Goal: Transaction & Acquisition: Purchase product/service

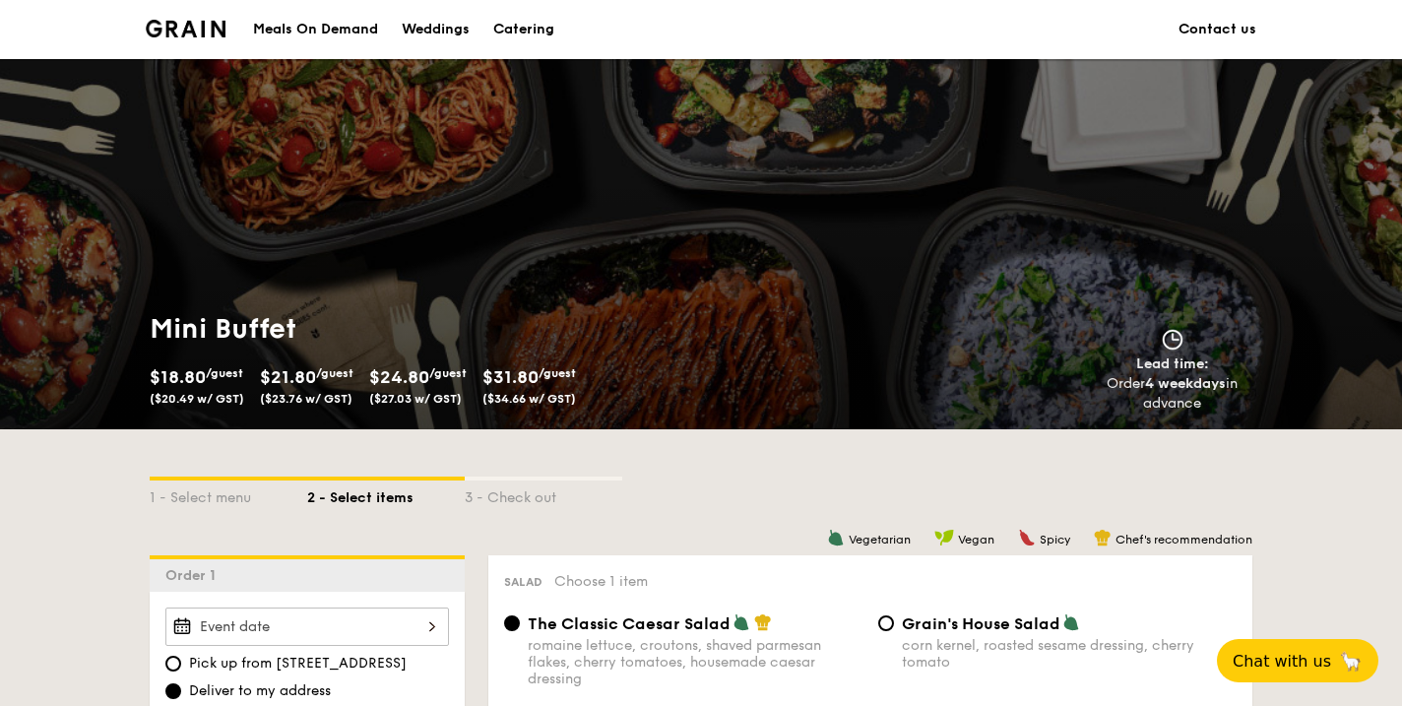
click at [196, 28] on img at bounding box center [186, 29] width 80 height 18
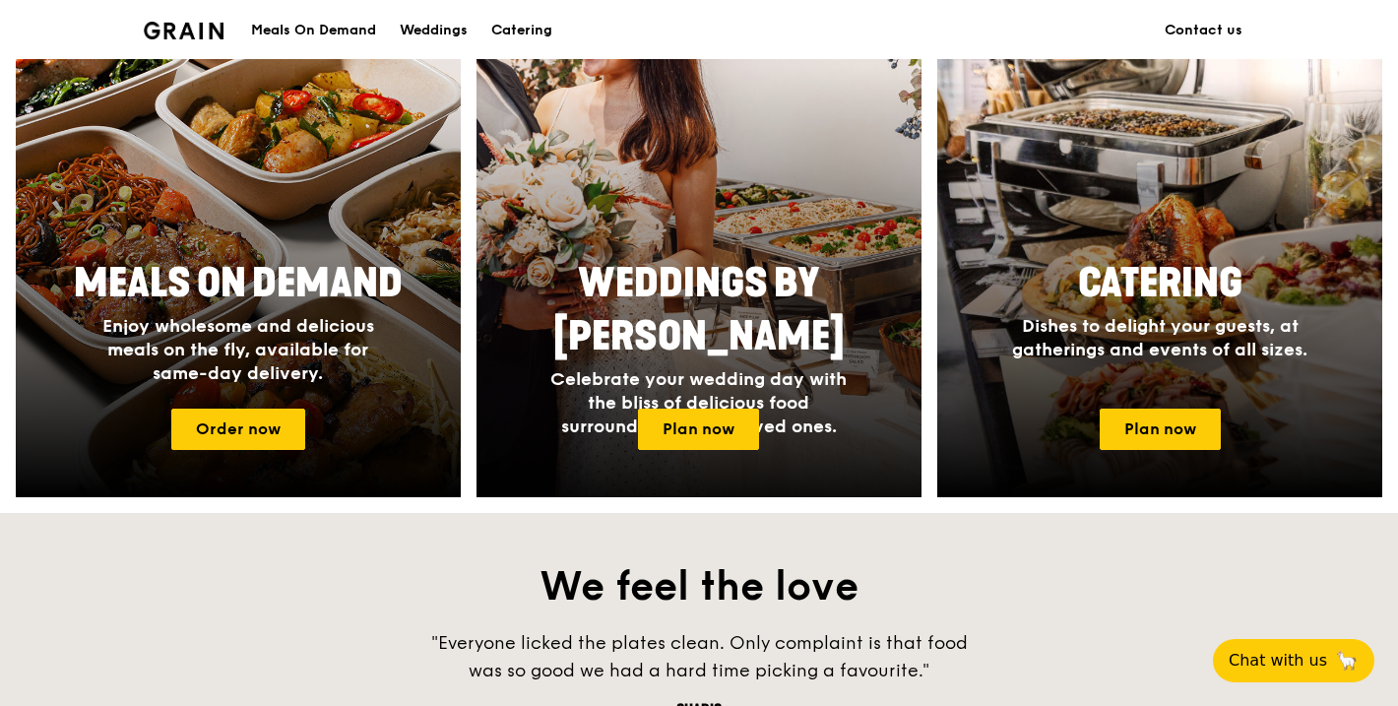
scroll to position [1001, 0]
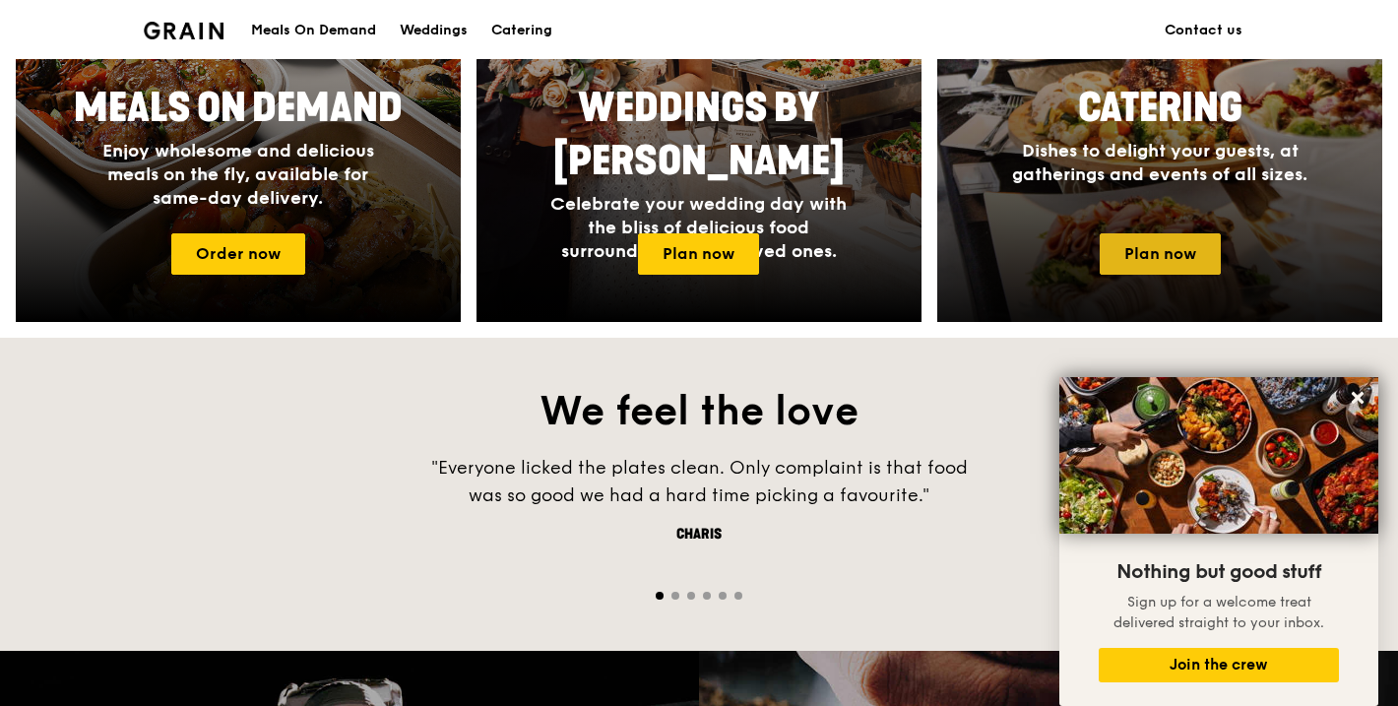
click at [1177, 259] on link "Plan now" at bounding box center [1160, 253] width 121 height 41
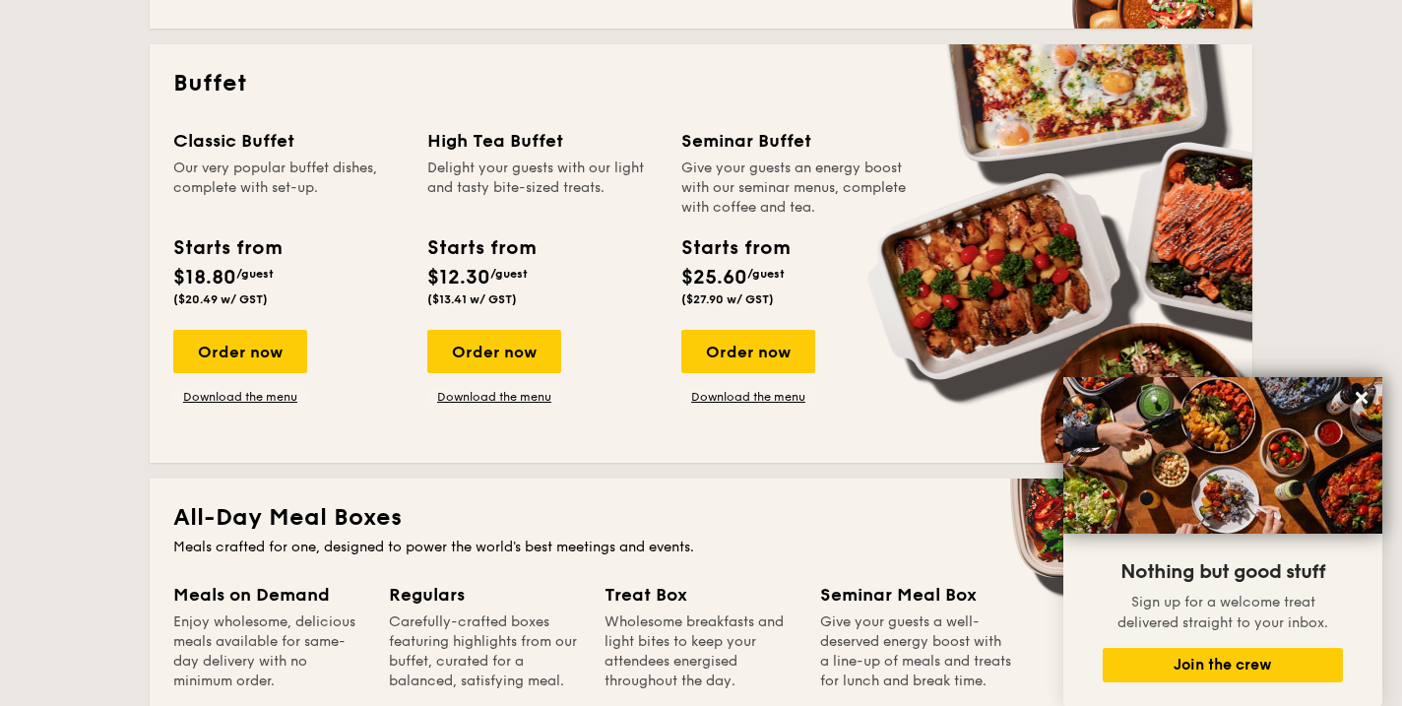
scroll to position [787, 0]
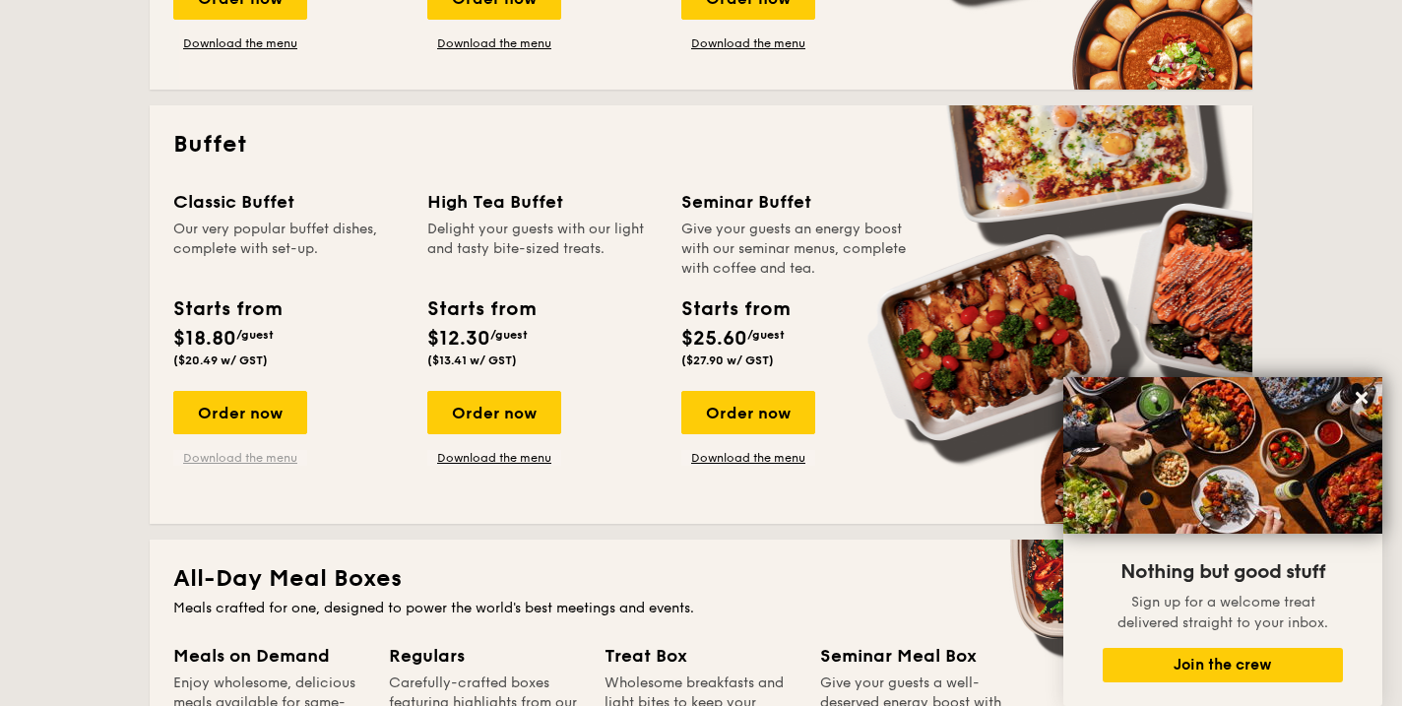
click at [261, 460] on link "Download the menu" at bounding box center [240, 458] width 134 height 16
click at [212, 399] on div "Order now" at bounding box center [240, 412] width 134 height 43
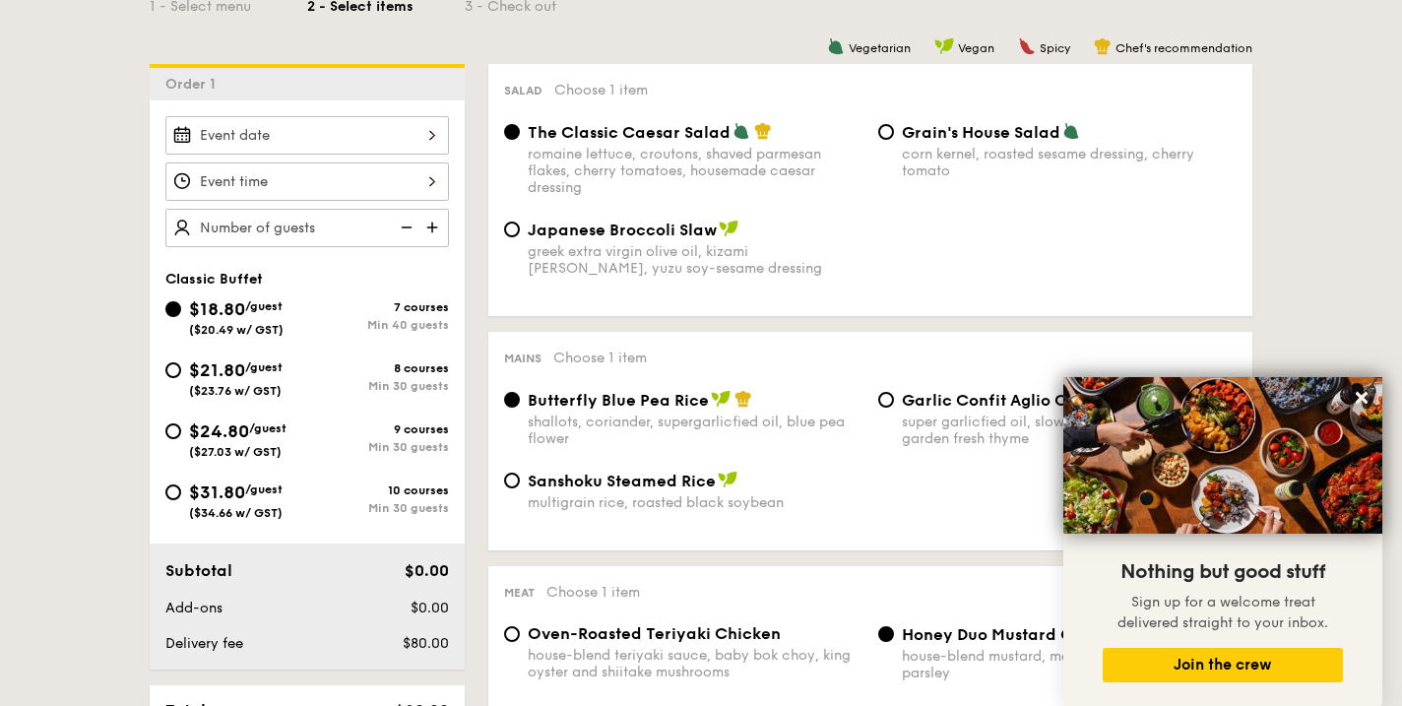
scroll to position [492, 0]
click at [419, 136] on div at bounding box center [306, 134] width 283 height 38
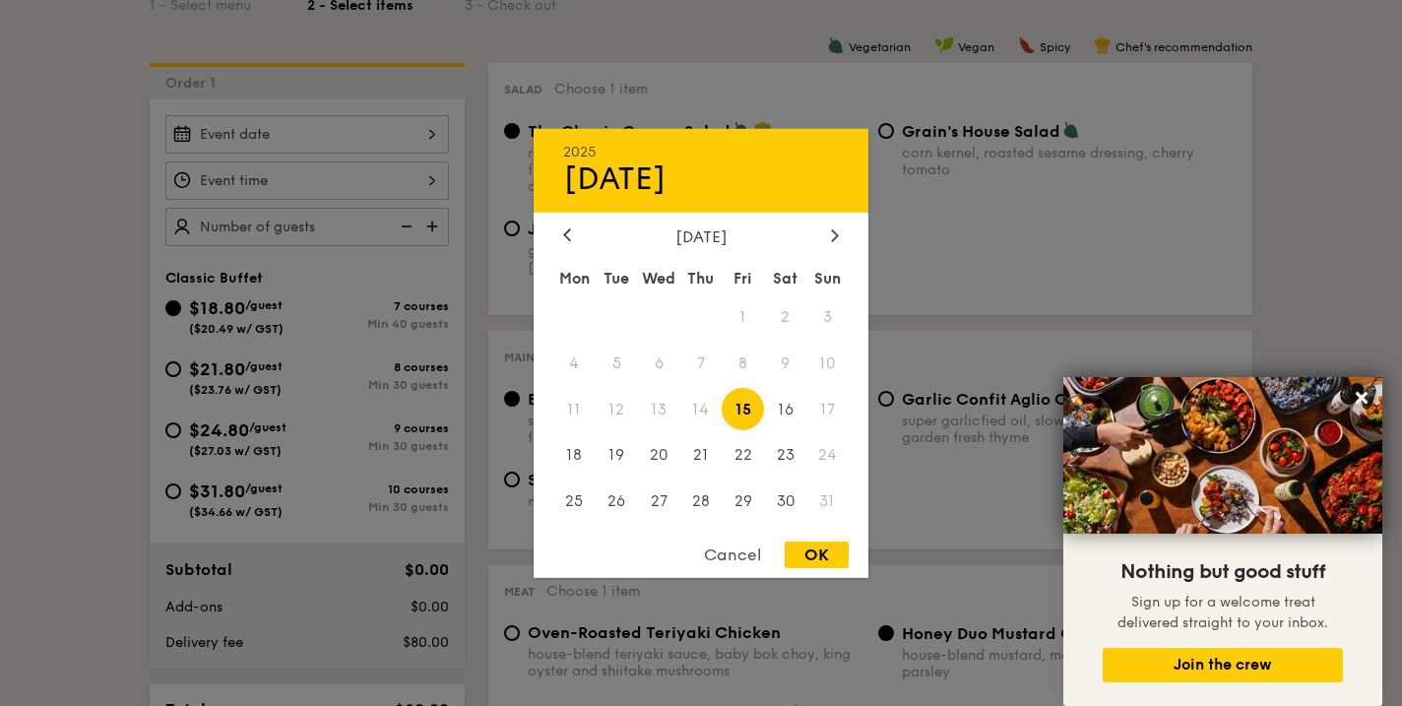
click at [828, 406] on span "17" at bounding box center [827, 409] width 42 height 42
click at [1035, 273] on div at bounding box center [701, 353] width 1402 height 706
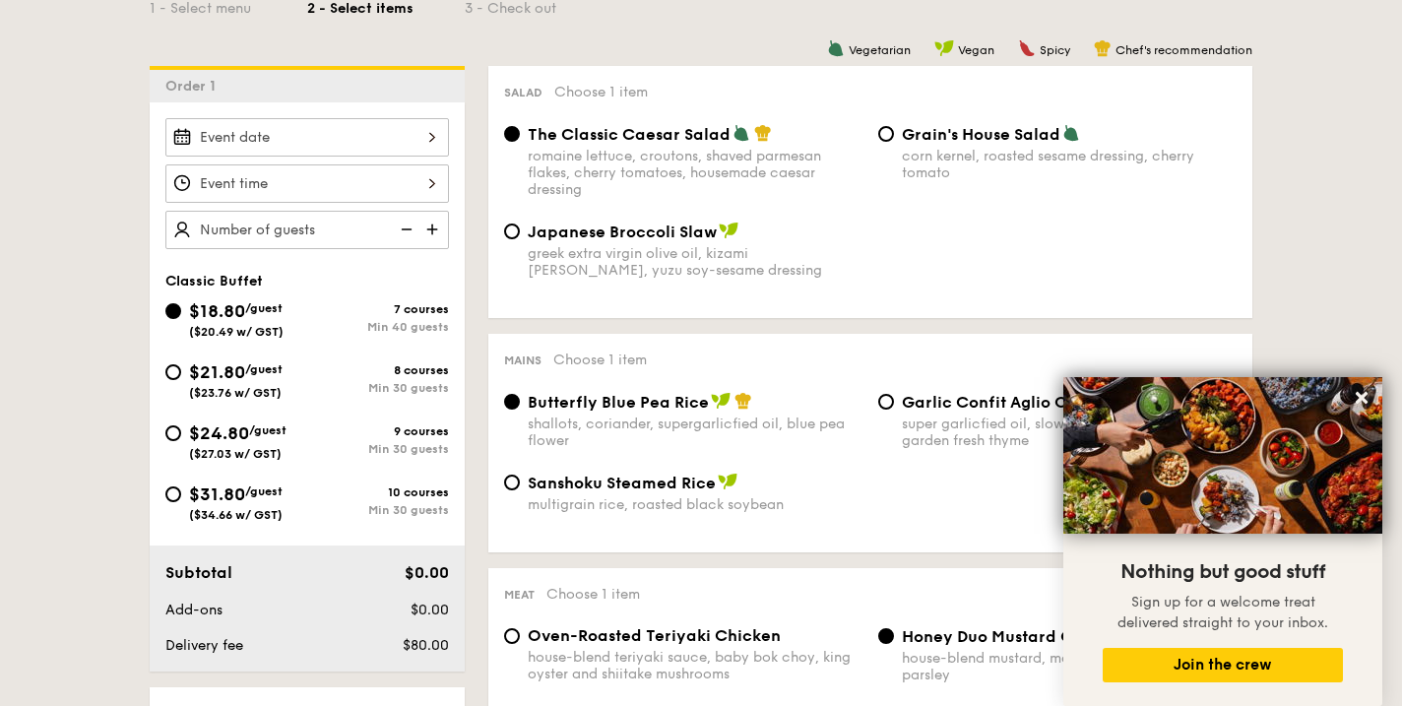
scroll to position [489, 0]
click at [430, 144] on div at bounding box center [306, 137] width 283 height 38
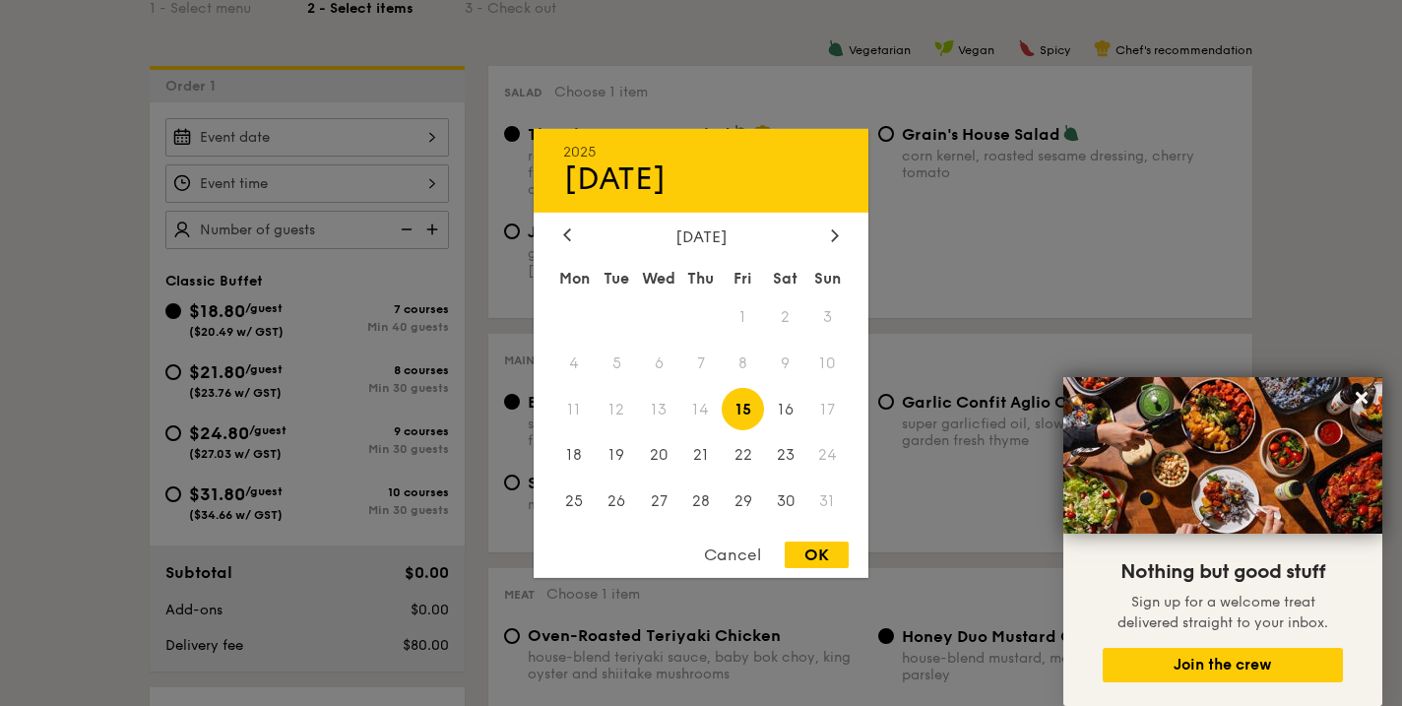
click at [817, 410] on span "17" at bounding box center [827, 409] width 42 height 42
click at [1019, 311] on div at bounding box center [701, 353] width 1402 height 706
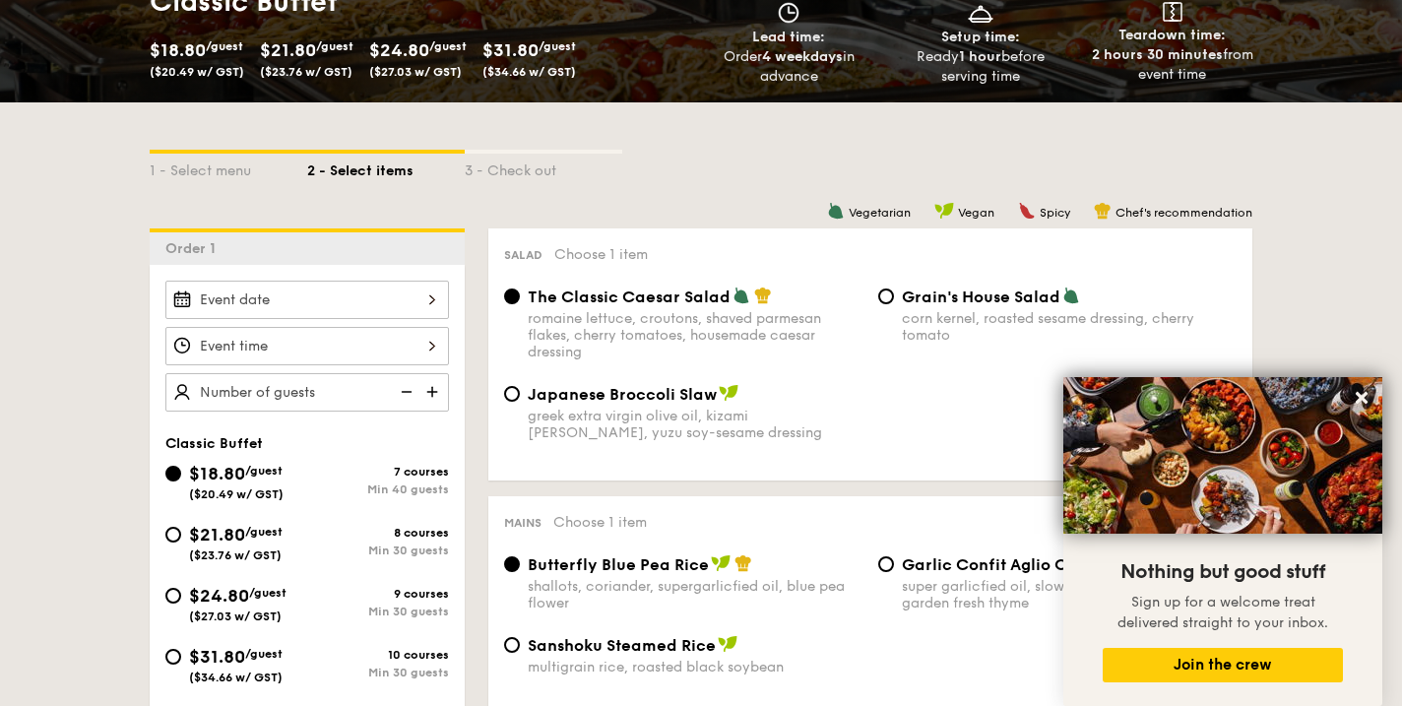
scroll to position [198, 0]
